Goal: Information Seeking & Learning: Learn about a topic

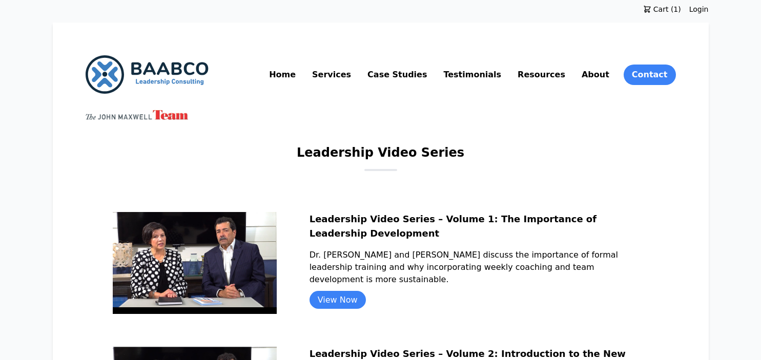
scroll to position [487, 0]
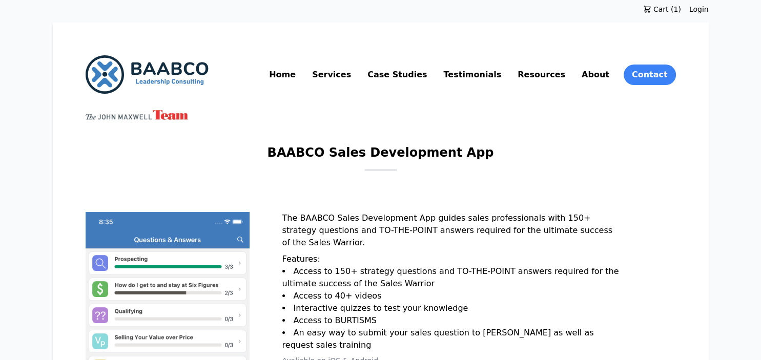
click at [605, 74] on link "About" at bounding box center [596, 75] width 32 height 16
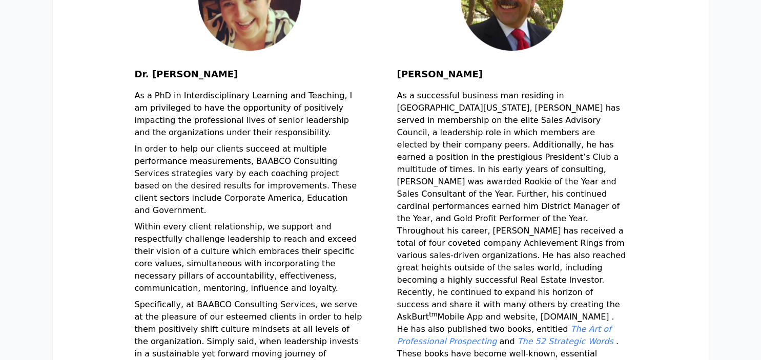
scroll to position [388, 0]
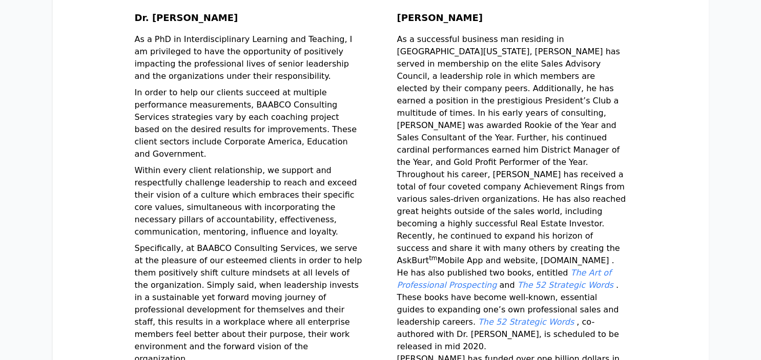
click at [458, 268] on em "The Art of Professional Prospecting" at bounding box center [504, 279] width 214 height 22
click at [569, 280] on em "The 52 Strategic Words" at bounding box center [566, 285] width 96 height 10
click at [478, 317] on em "The 52 Strategic Words" at bounding box center [526, 322] width 96 height 10
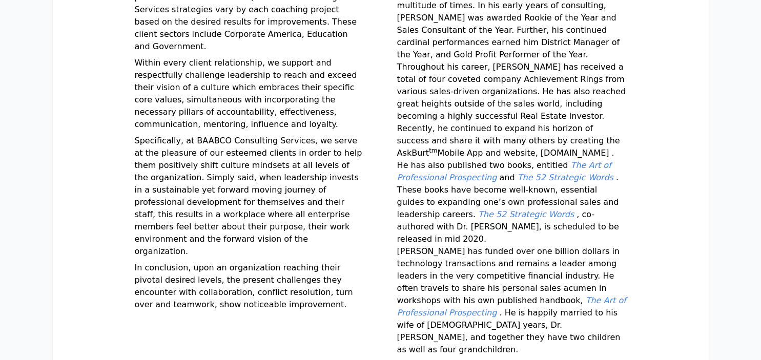
scroll to position [496, 0]
click at [503, 295] on em "The Art of Professional Prospecting" at bounding box center [511, 306] width 229 height 22
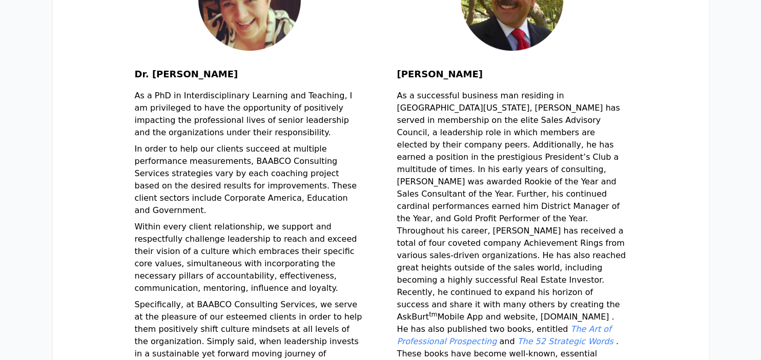
scroll to position [388, 0]
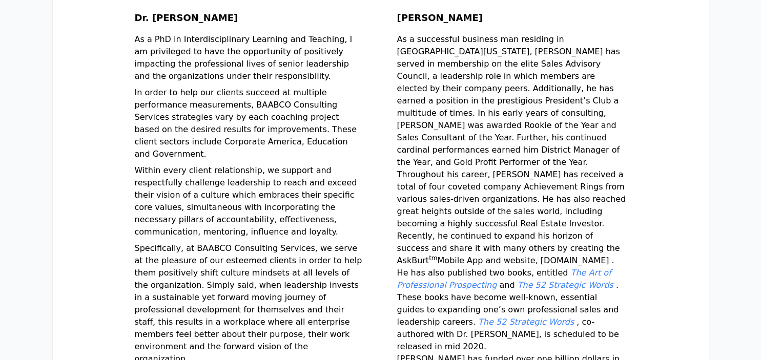
click at [561, 280] on em "The 52 Strategic Words" at bounding box center [566, 285] width 96 height 10
click at [487, 268] on em "The Art of Professional Prospecting" at bounding box center [504, 279] width 214 height 22
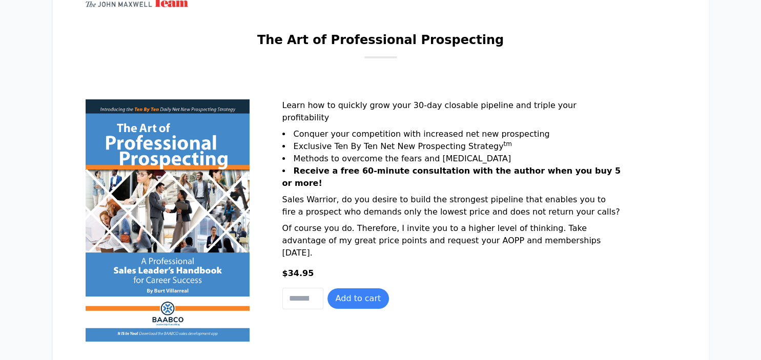
scroll to position [162, 0]
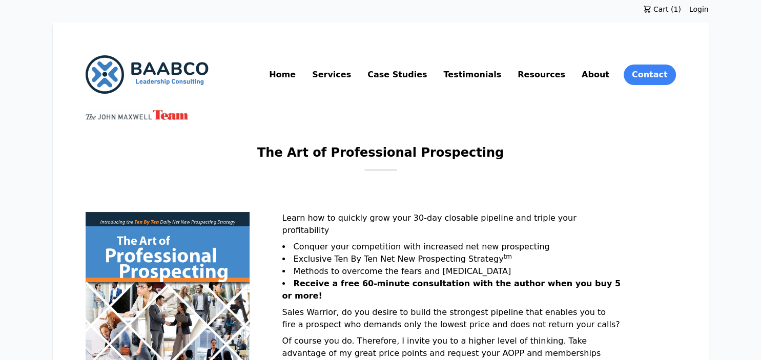
scroll to position [216, 0]
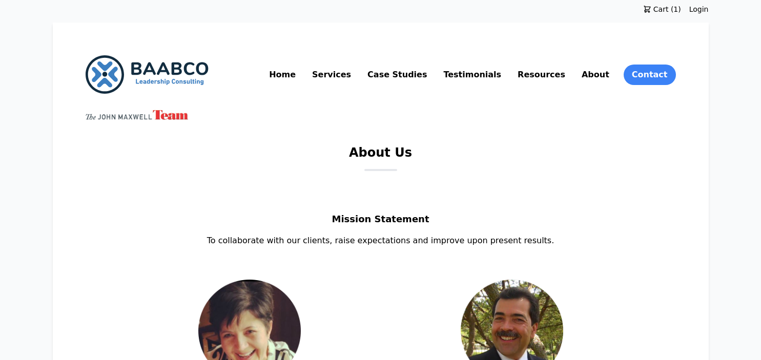
scroll to position [388, 0]
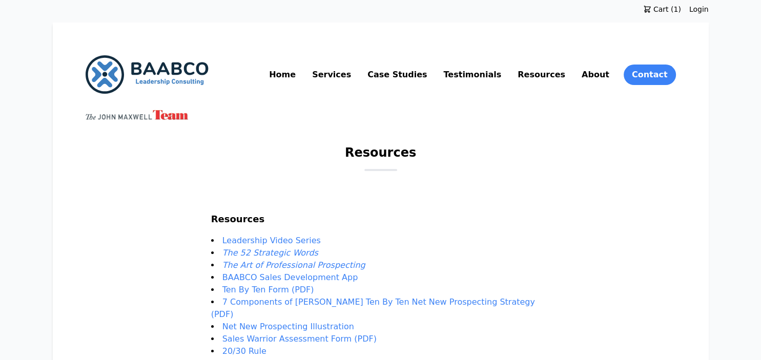
click at [353, 75] on link "Services" at bounding box center [331, 75] width 43 height 16
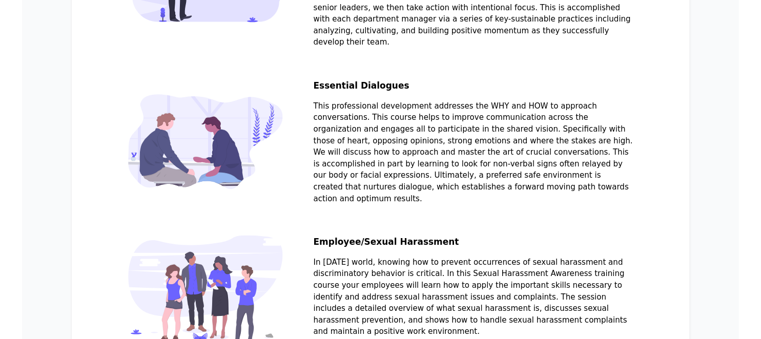
scroll to position [2378, 0]
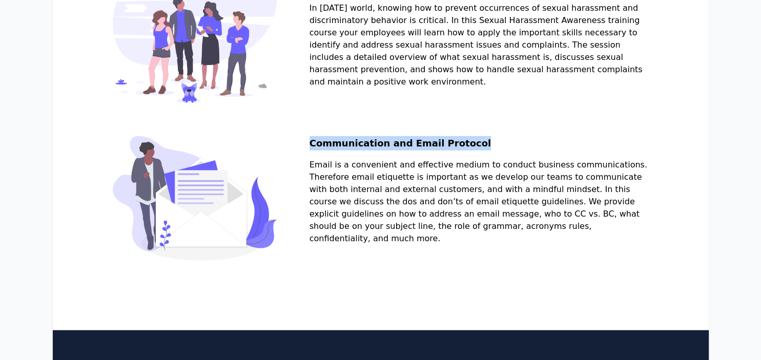
drag, startPoint x: 496, startPoint y: 177, endPoint x: 336, endPoint y: 179, distance: 159.5
click at [336, 159] on h2 "Communication and Email Protocol" at bounding box center [479, 147] width 339 height 23
copy h2 "Communication and Email Protocol"
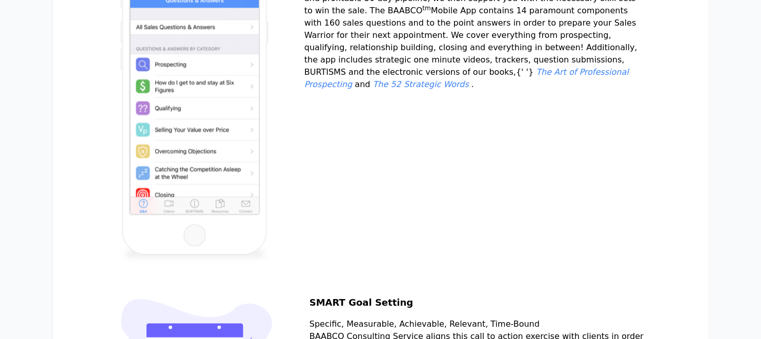
scroll to position [1422, 0]
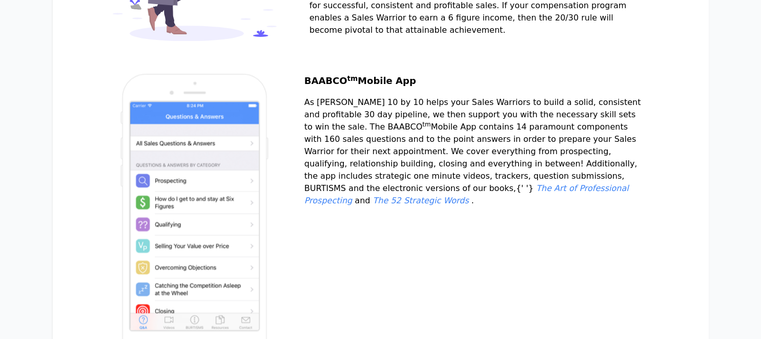
drag, startPoint x: 569, startPoint y: 232, endPoint x: 328, endPoint y: 236, distance: 241.5
click at [328, 236] on section "BAABCO tm Mobile App As [PERSON_NAME] 10 by 10 helps your Sales Warriors to bui…" at bounding box center [381, 243] width 526 height 338
copy p "The Art of Professional Prospecting and The 52 Strategic Words ."
click at [413, 266] on div "BAABCO tm Mobile App As Burt’s 10 by 10 helps your Sales Warriors to build a so…" at bounding box center [474, 227] width 339 height 306
click at [387, 206] on em "The Art of Professional Prospecting" at bounding box center [467, 195] width 325 height 22
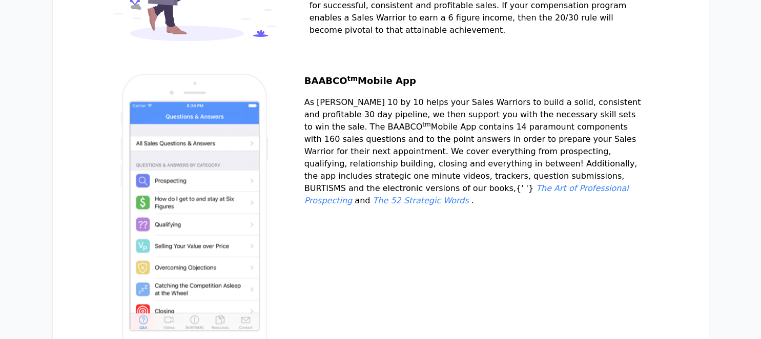
click at [469, 206] on em "The 52 Strategic Words" at bounding box center [421, 201] width 96 height 10
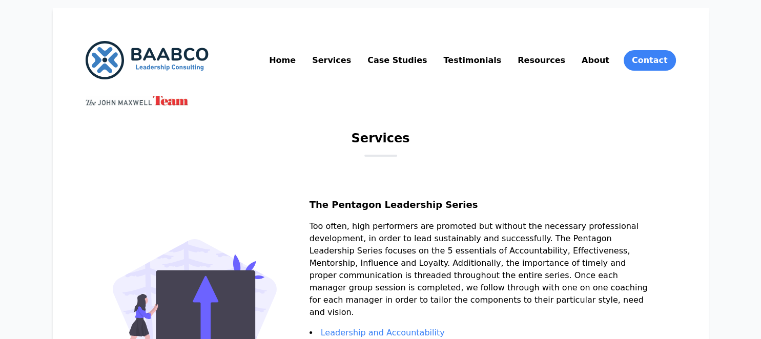
scroll to position [69, 0]
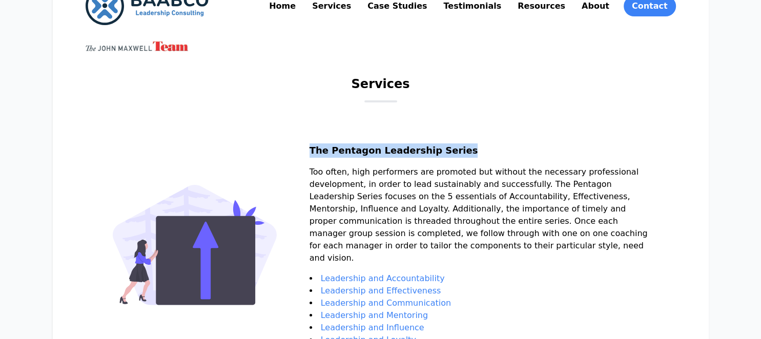
drag, startPoint x: 486, startPoint y: 149, endPoint x: 335, endPoint y: 150, distance: 151.3
click at [335, 150] on section "The Pentagon Leadership Series Too often, high performers are promoted but with…" at bounding box center [381, 262] width 536 height 236
copy h2 "The Pentagon Leadership Series"
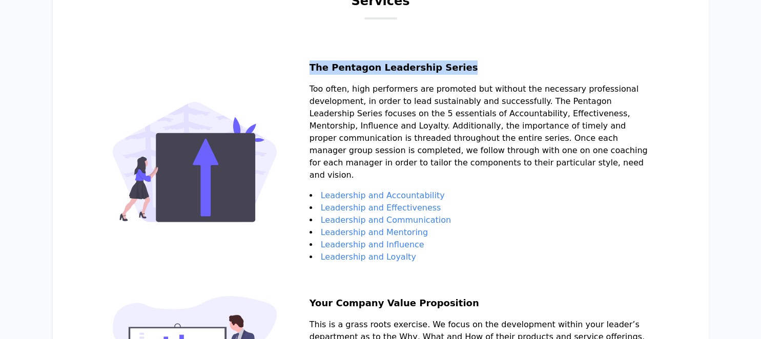
scroll to position [177, 0]
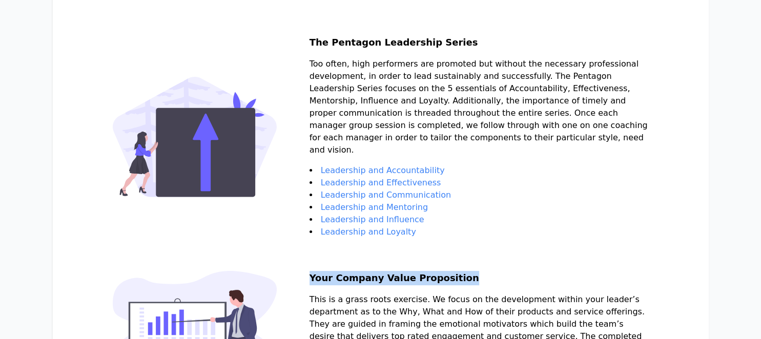
drag, startPoint x: 487, startPoint y: 283, endPoint x: 325, endPoint y: 281, distance: 161.5
copy h2 "Your Company Value Proposition"
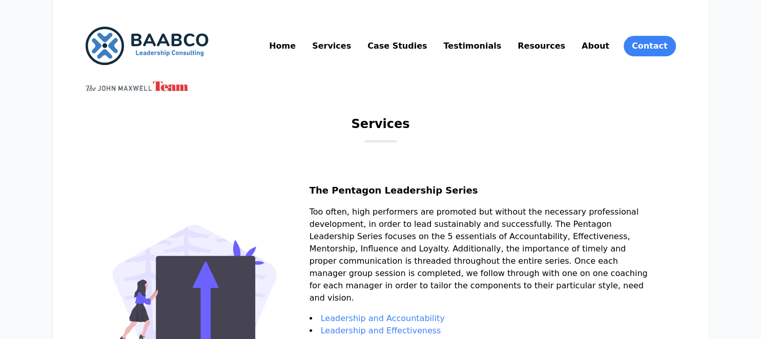
scroll to position [16, 0]
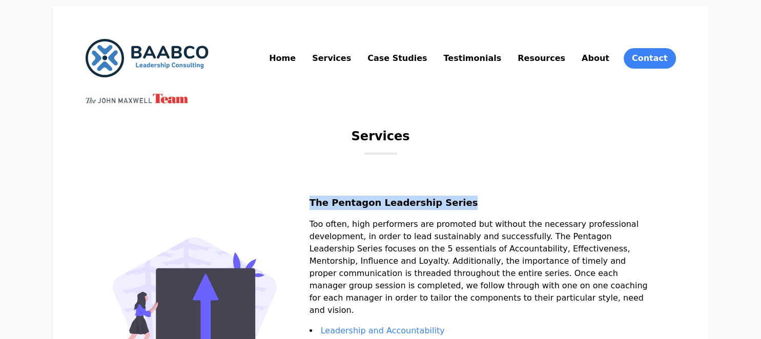
drag, startPoint x: 481, startPoint y: 203, endPoint x: 336, endPoint y: 200, distance: 145.6
click at [336, 200] on h2 "The Pentagon Leadership Series" at bounding box center [479, 207] width 339 height 23
copy h2 "The Pentagon Leadership Series"
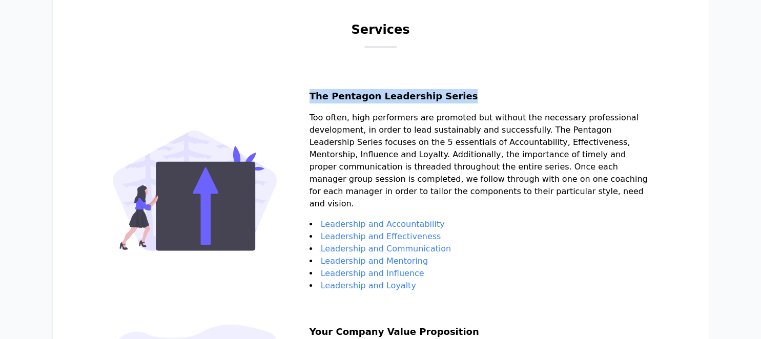
scroll to position [125, 0]
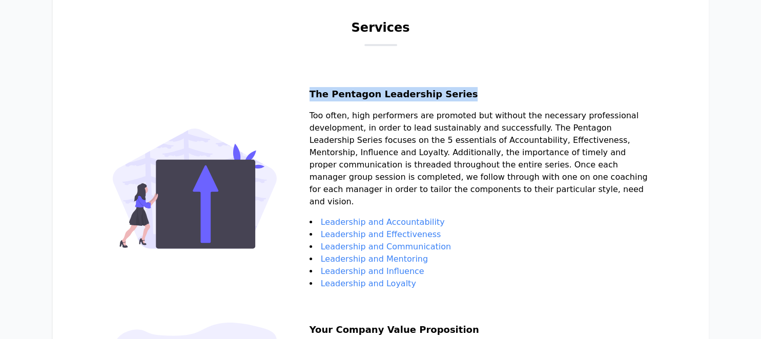
click at [437, 217] on link "Leadership and Accountability" at bounding box center [383, 222] width 124 height 10
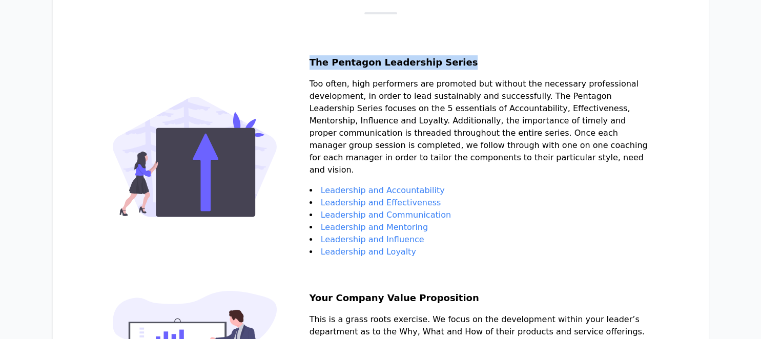
scroll to position [179, 0]
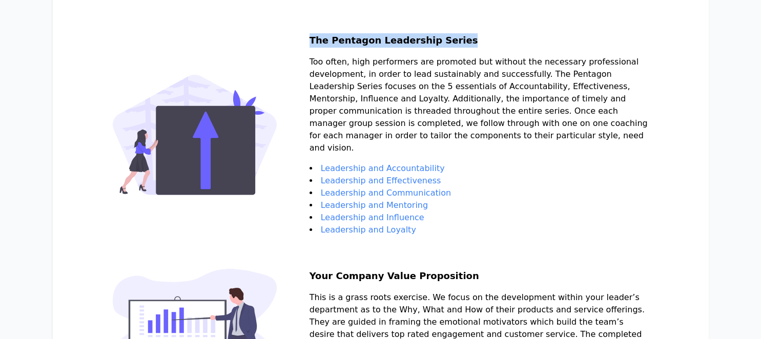
copy h2 "The Pentagon Leadership Series"
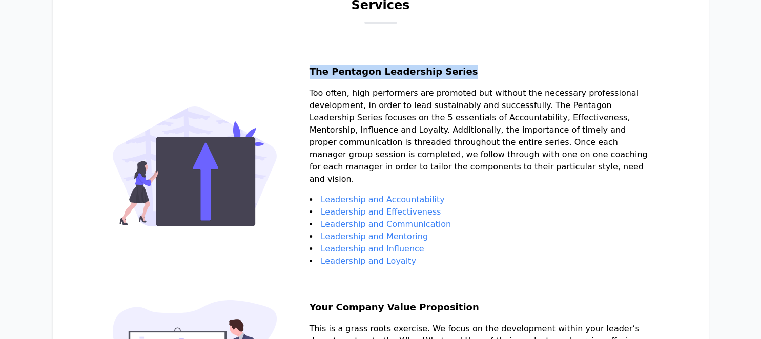
scroll to position [125, 0]
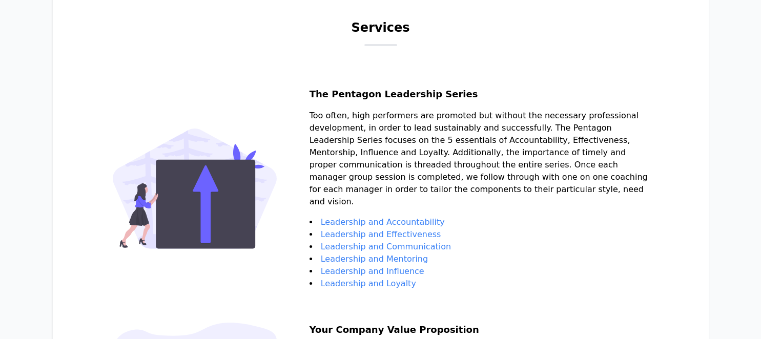
click at [388, 32] on h1 "Services" at bounding box center [380, 31] width 58 height 25
copy h1 "Services"
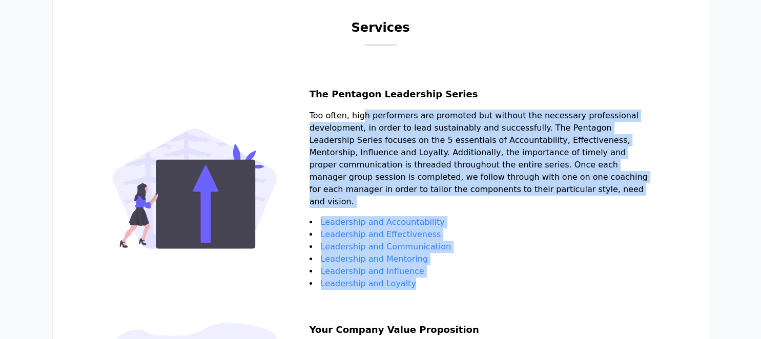
drag, startPoint x: 438, startPoint y: 288, endPoint x: 339, endPoint y: 118, distance: 196.0
click at [339, 118] on div "The Pentagon Leadership Series Too often, high performers are promoted but with…" at bounding box center [479, 188] width 339 height 203
click at [528, 220] on li "Leadership and Accountability" at bounding box center [479, 222] width 339 height 12
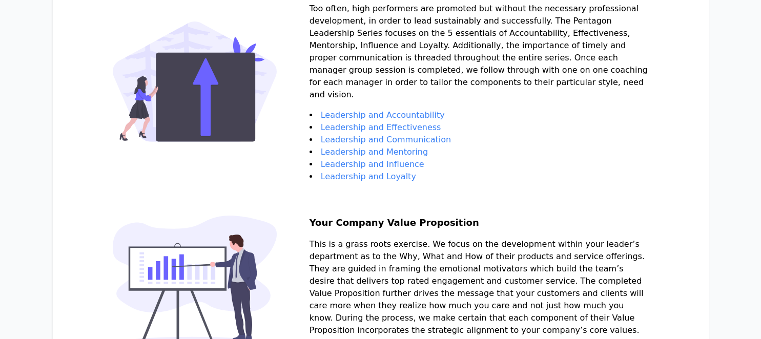
scroll to position [233, 0]
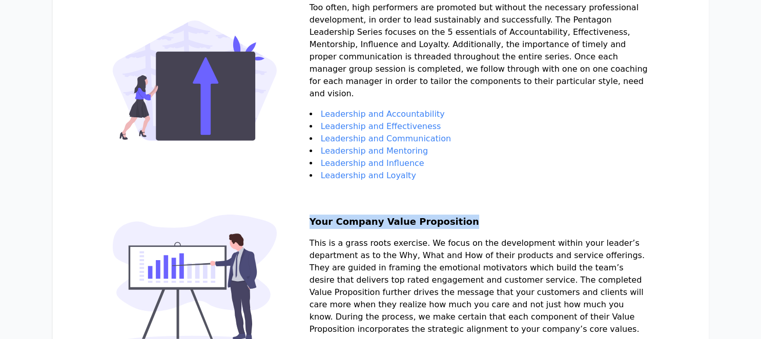
drag, startPoint x: 487, startPoint y: 227, endPoint x: 335, endPoint y: 236, distance: 151.5
click at [335, 236] on section "Your Company Value Proposition This is a grass roots exercise. We focus on the …" at bounding box center [381, 297] width 536 height 164
copy h2 "Your Company Value Proposition"
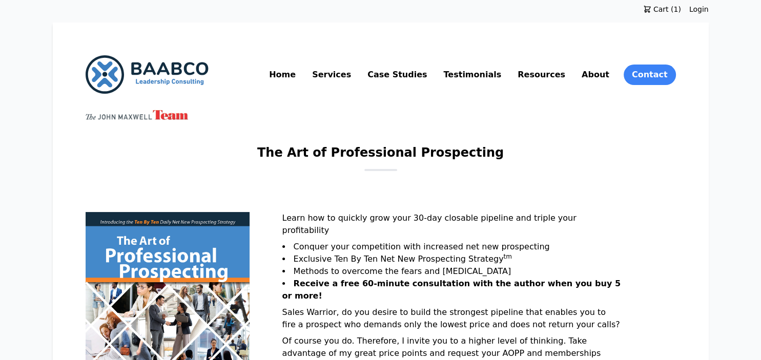
drag, startPoint x: 382, startPoint y: 78, endPoint x: 433, endPoint y: 42, distance: 62.0
click at [353, 78] on link "Services" at bounding box center [331, 75] width 43 height 16
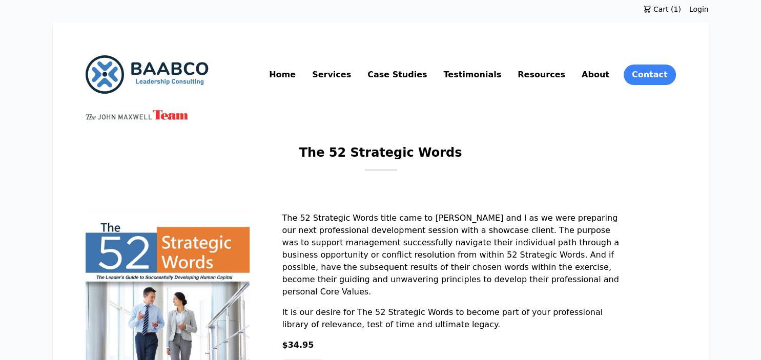
click at [429, 73] on link "Case Studies" at bounding box center [398, 75] width 64 height 16
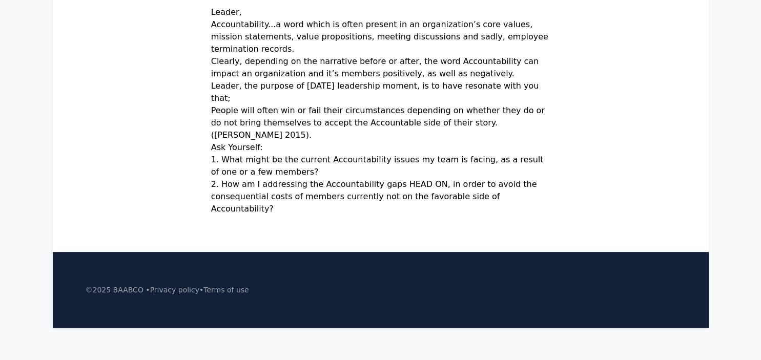
scroll to position [44, 0]
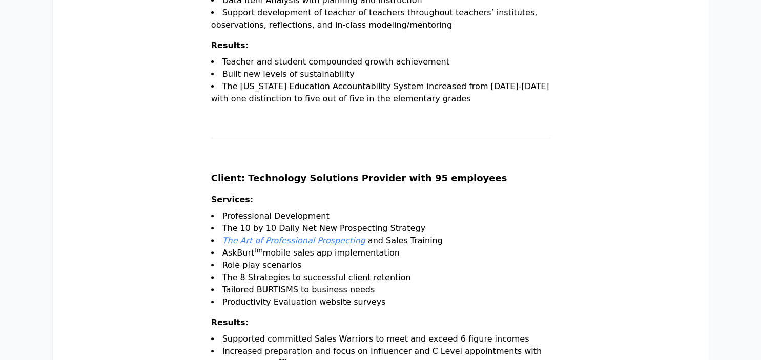
scroll to position [379, 0]
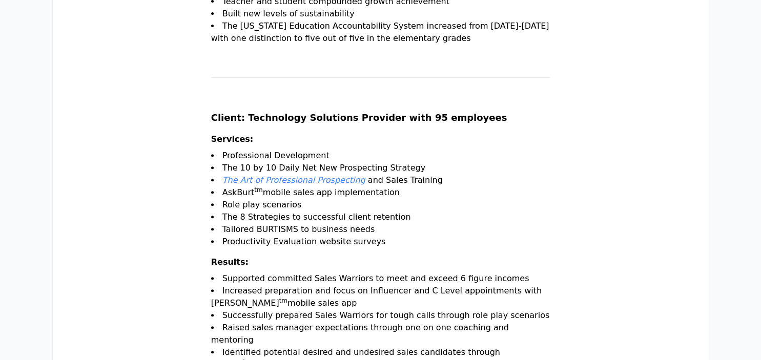
click at [340, 185] on em "The Art of Professional Prospecting" at bounding box center [294, 180] width 143 height 10
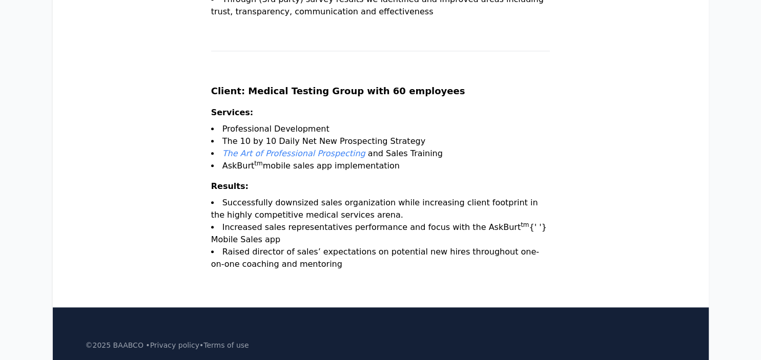
scroll to position [1194, 0]
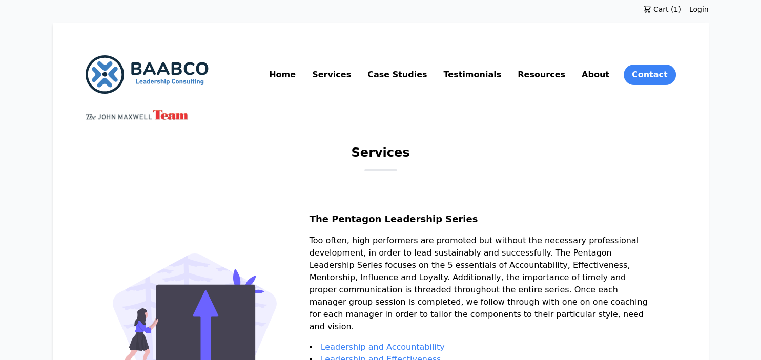
click at [503, 74] on link "Testimonials" at bounding box center [472, 75] width 62 height 16
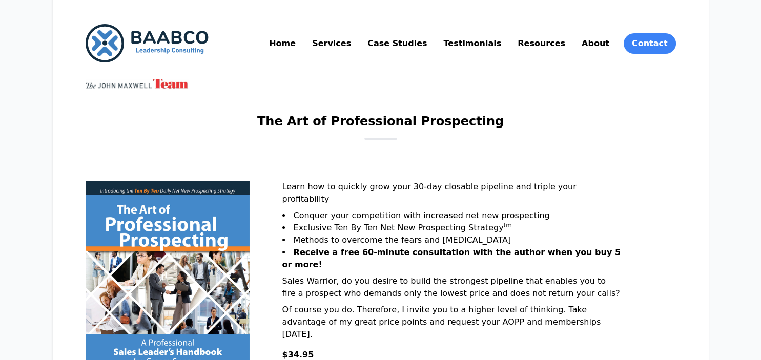
scroll to position [54, 0]
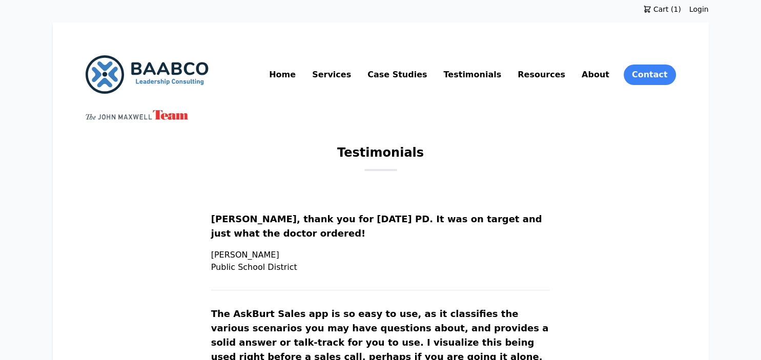
click at [562, 74] on link "Resources" at bounding box center [542, 75] width 52 height 16
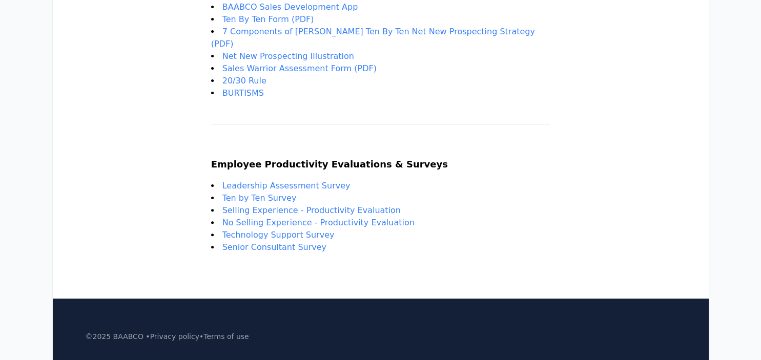
scroll to position [108, 0]
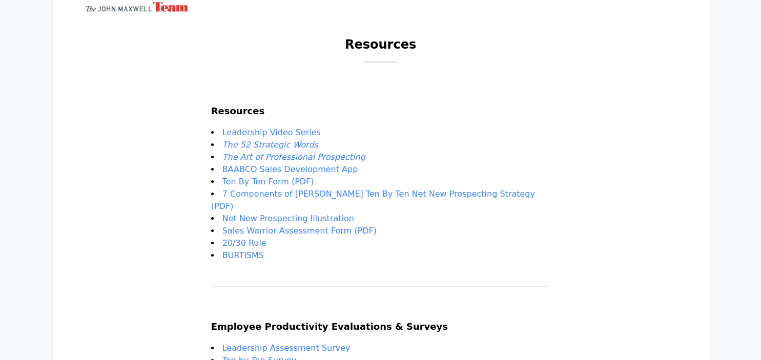
click at [311, 132] on link "Leadership Video Series" at bounding box center [272, 133] width 98 height 10
click at [305, 147] on em "The 52 Strategic Words" at bounding box center [271, 145] width 96 height 10
click at [311, 169] on link "BAABCO Sales Development App" at bounding box center [291, 170] width 136 height 10
click at [301, 186] on link "Ten By Ten Form (PDF)" at bounding box center [269, 182] width 92 height 10
click at [326, 198] on link "​7 Components of Burt’s Ten By Ten Net New Prospecting Strategy (PDF)" at bounding box center [373, 200] width 324 height 22
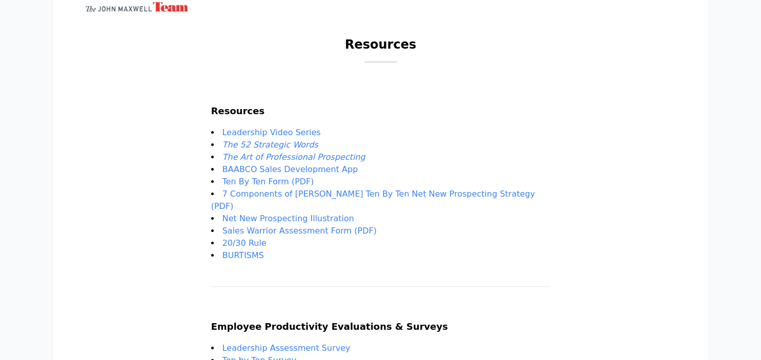
click at [282, 214] on link "Net New Prospecting Illustration" at bounding box center [289, 219] width 132 height 10
click at [329, 226] on link "Sales Warrior Assessment Form (PDF)" at bounding box center [300, 231] width 154 height 10
drag, startPoint x: 266, startPoint y: 231, endPoint x: 376, endPoint y: 69, distance: 195.7
click at [266, 238] on link "20/30 Rule" at bounding box center [245, 243] width 44 height 10
click at [264, 251] on link "BURTISMS" at bounding box center [244, 256] width 42 height 10
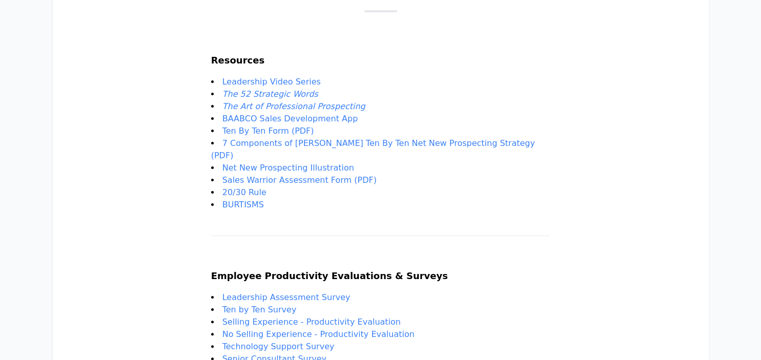
scroll to position [271, 0]
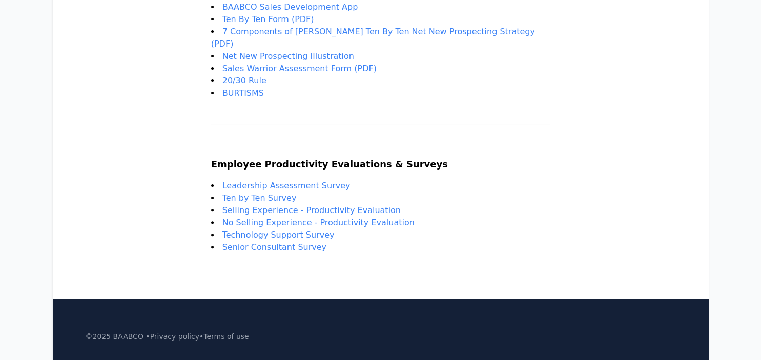
click at [348, 181] on link "Leadership Assessment Survey" at bounding box center [287, 186] width 128 height 10
click at [296, 193] on link "Ten by Ten Survey" at bounding box center [260, 198] width 74 height 10
click at [296, 206] on link "Selling Experience - Productivity Evaluation" at bounding box center [312, 211] width 178 height 10
click at [292, 218] on link "No Selling Experience - Productivity Evaluation" at bounding box center [319, 223] width 192 height 10
drag, startPoint x: 288, startPoint y: 228, endPoint x: 284, endPoint y: 247, distance: 18.8
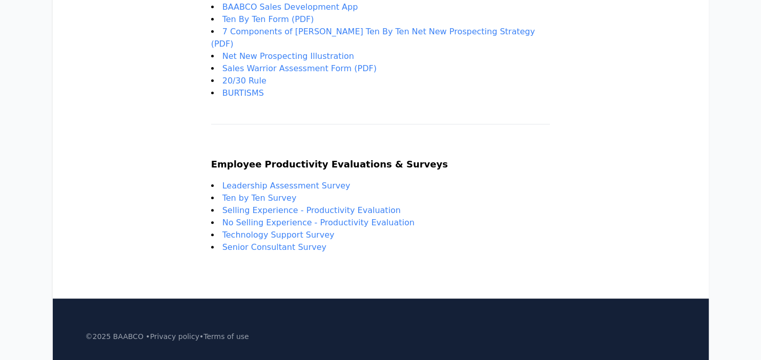
click at [287, 230] on link "Technology Support Survey" at bounding box center [279, 235] width 112 height 10
click at [284, 246] on link "Senior Consultant Survey" at bounding box center [275, 248] width 104 height 10
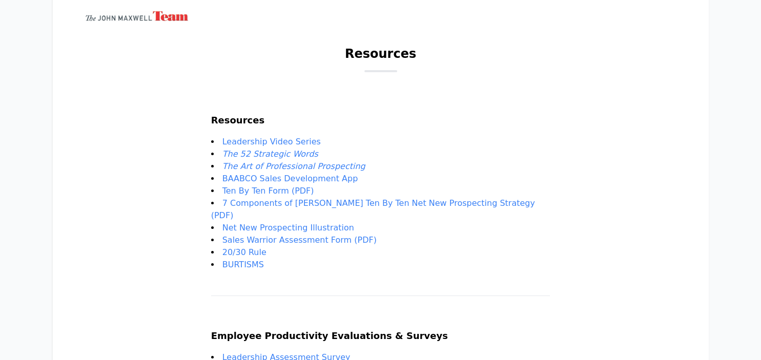
scroll to position [216, 0]
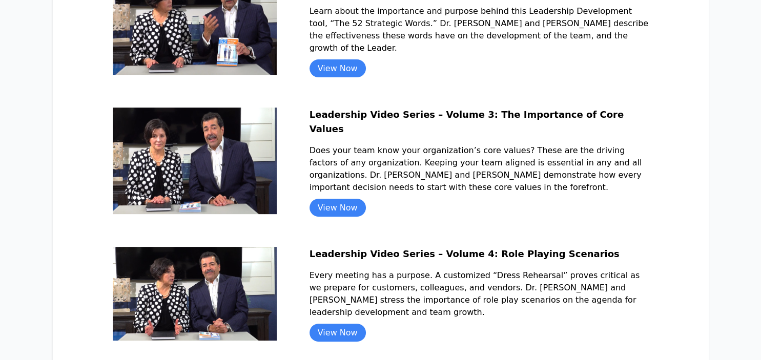
scroll to position [537, 0]
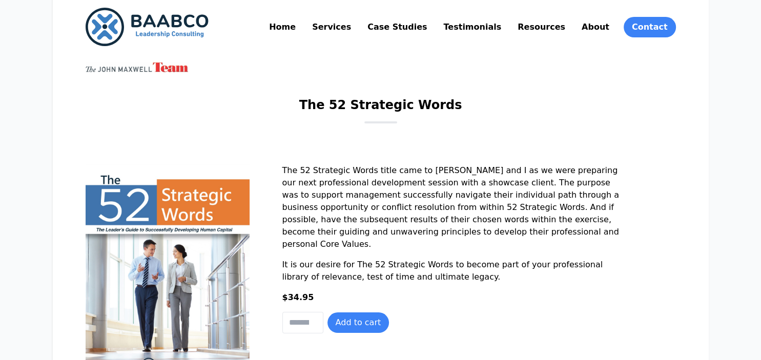
scroll to position [102, 0]
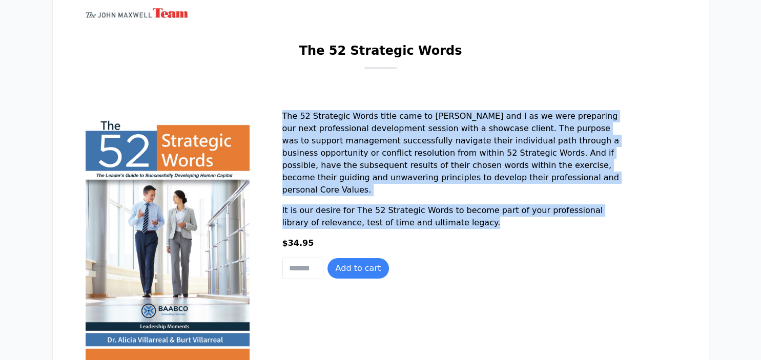
drag, startPoint x: 283, startPoint y: 113, endPoint x: 513, endPoint y: 236, distance: 261.5
click at [513, 236] on div "The 52 Strategic Words title came to Alicia and I as we were preparing our next…" at bounding box center [452, 173] width 339 height 127
copy div "The 52 Strategic Words title came to Alicia and I as we were preparing our next…"
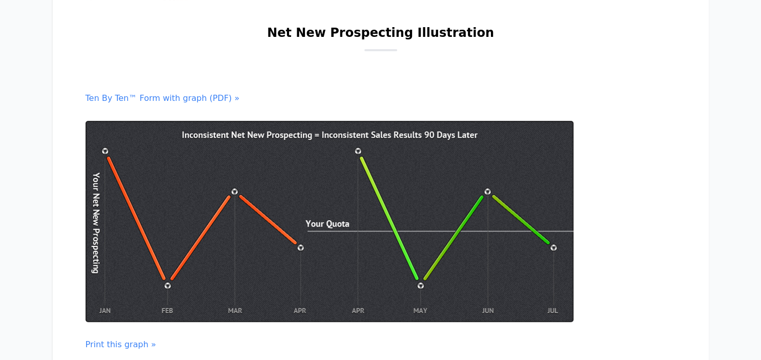
scroll to position [162, 0]
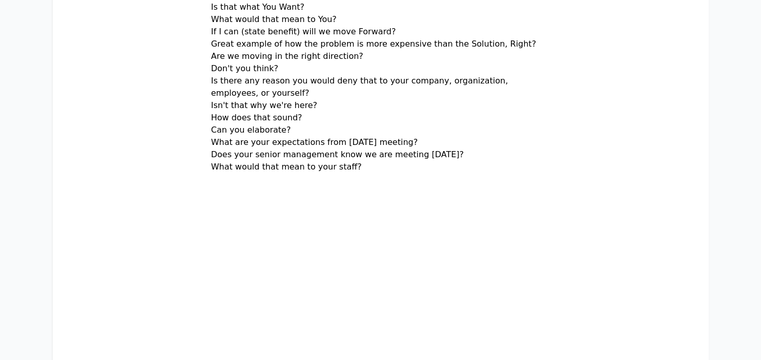
scroll to position [379, 0]
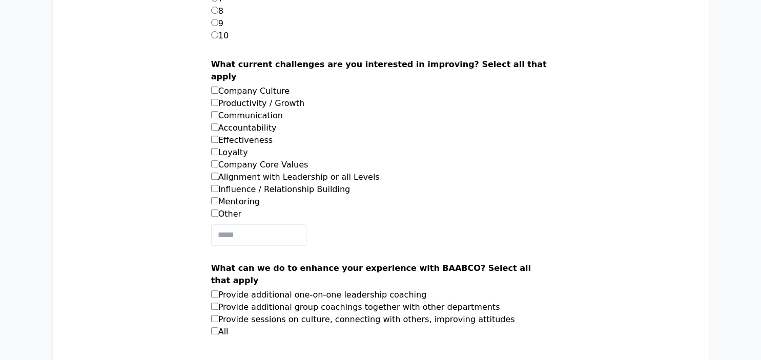
scroll to position [379, 0]
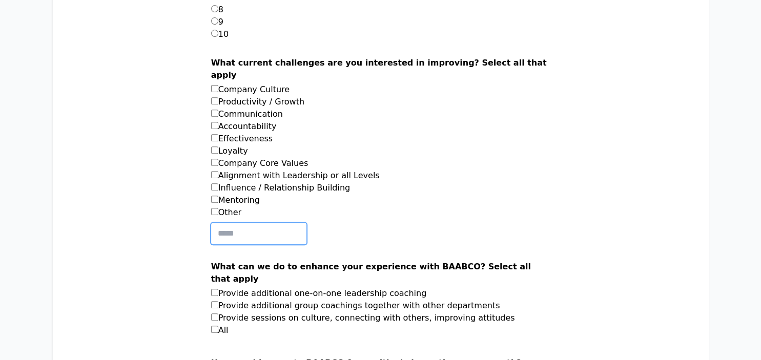
click at [266, 233] on input "text" at bounding box center [258, 234] width 95 height 22
click at [424, 232] on div at bounding box center [380, 234] width 339 height 22
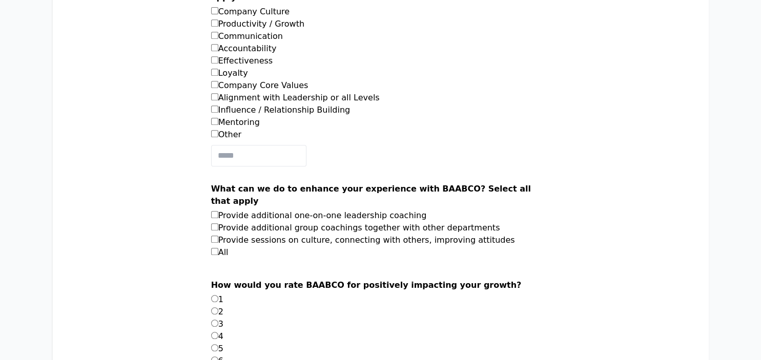
scroll to position [487, 0]
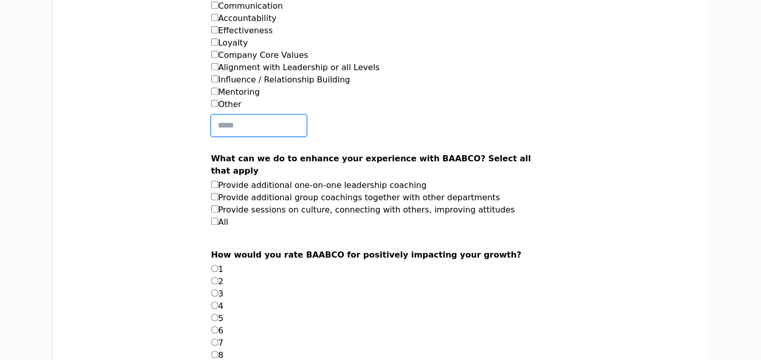
click at [286, 123] on input "text" at bounding box center [258, 126] width 95 height 22
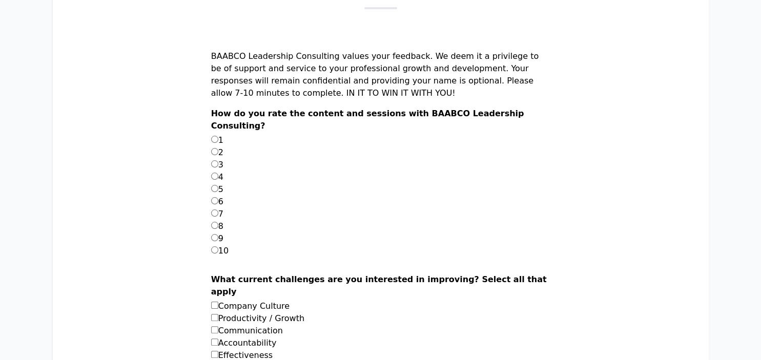
scroll to position [0, 0]
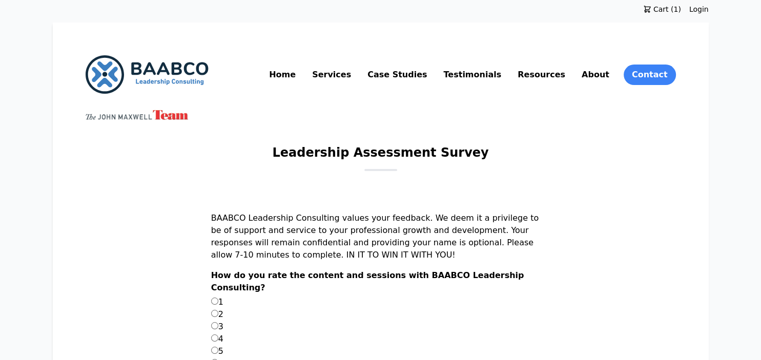
click at [355, 148] on h1 "Leadership Assessment Survey" at bounding box center [380, 157] width 216 height 25
click at [352, 151] on h1 "Leadership Assessment Survey" at bounding box center [380, 157] width 216 height 25
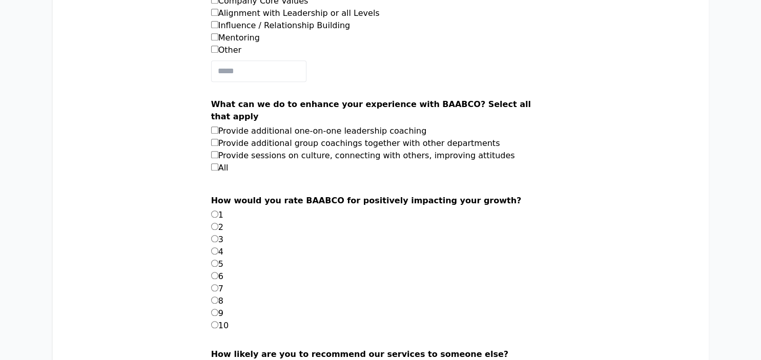
scroll to position [433, 0]
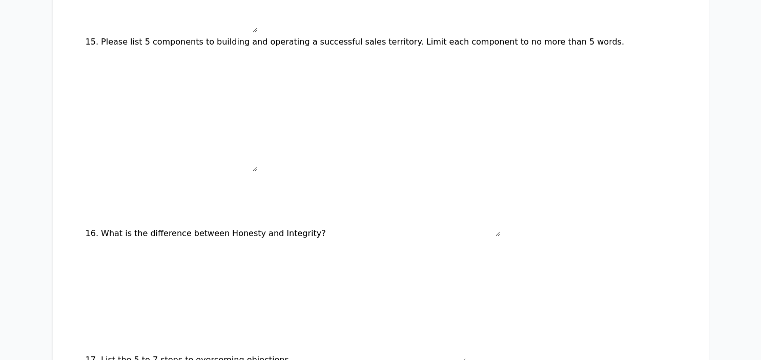
scroll to position [1247, 0]
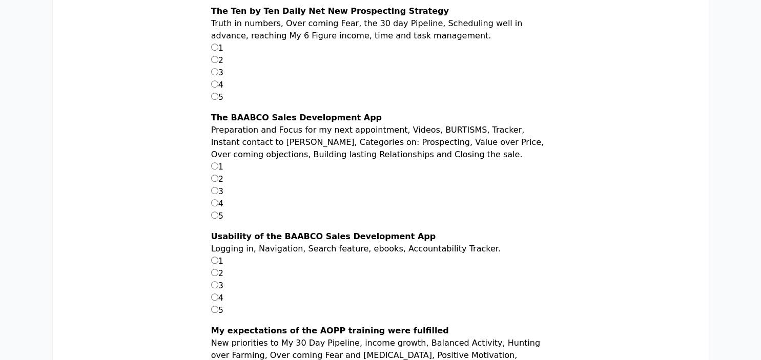
scroll to position [487, 0]
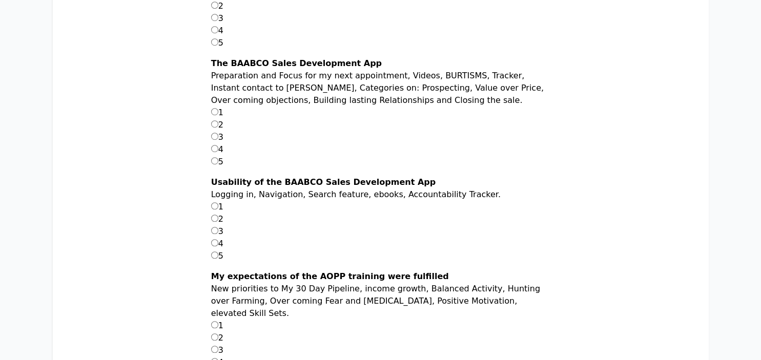
click at [640, 117] on main "Ten By Ten Survey Sales Warrior, Thank you for your undivided attention during …" at bounding box center [381, 169] width 591 height 1025
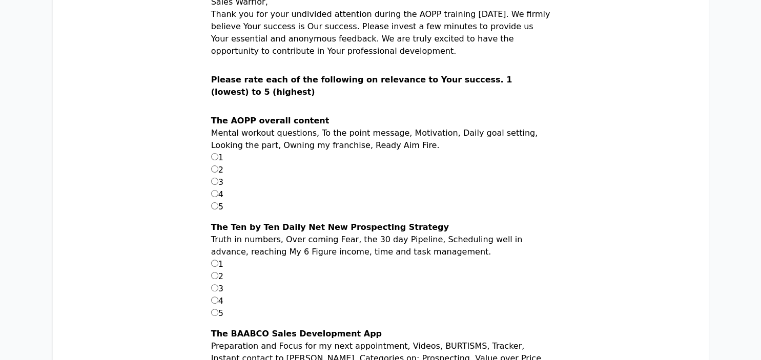
scroll to position [0, 0]
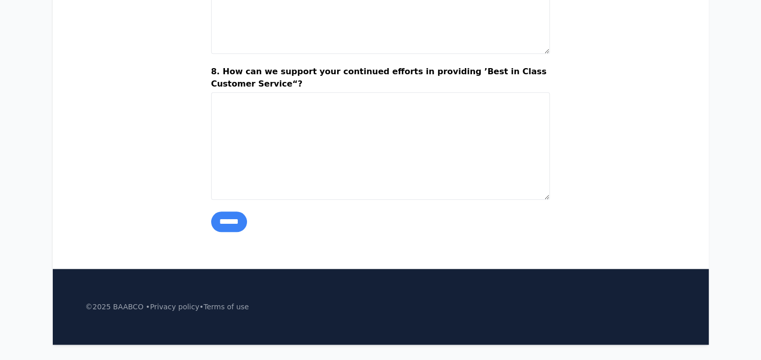
scroll to position [887, 0]
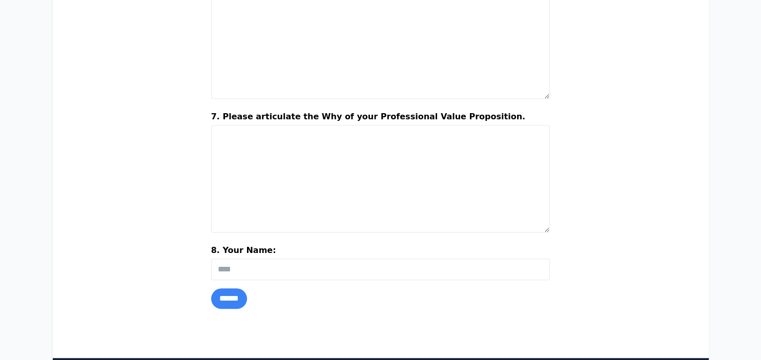
scroll to position [920, 0]
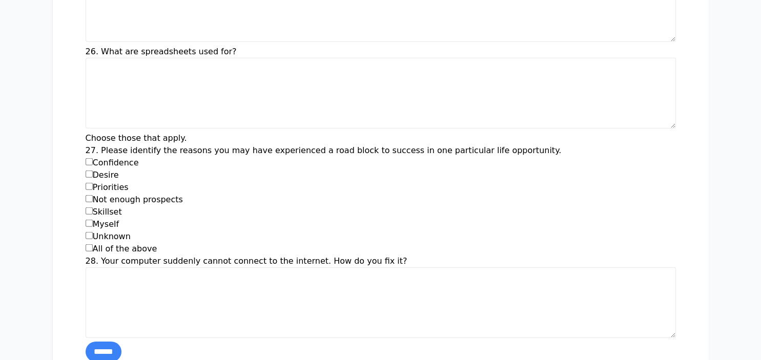
scroll to position [3031, 0]
